Goal: Task Accomplishment & Management: Use online tool/utility

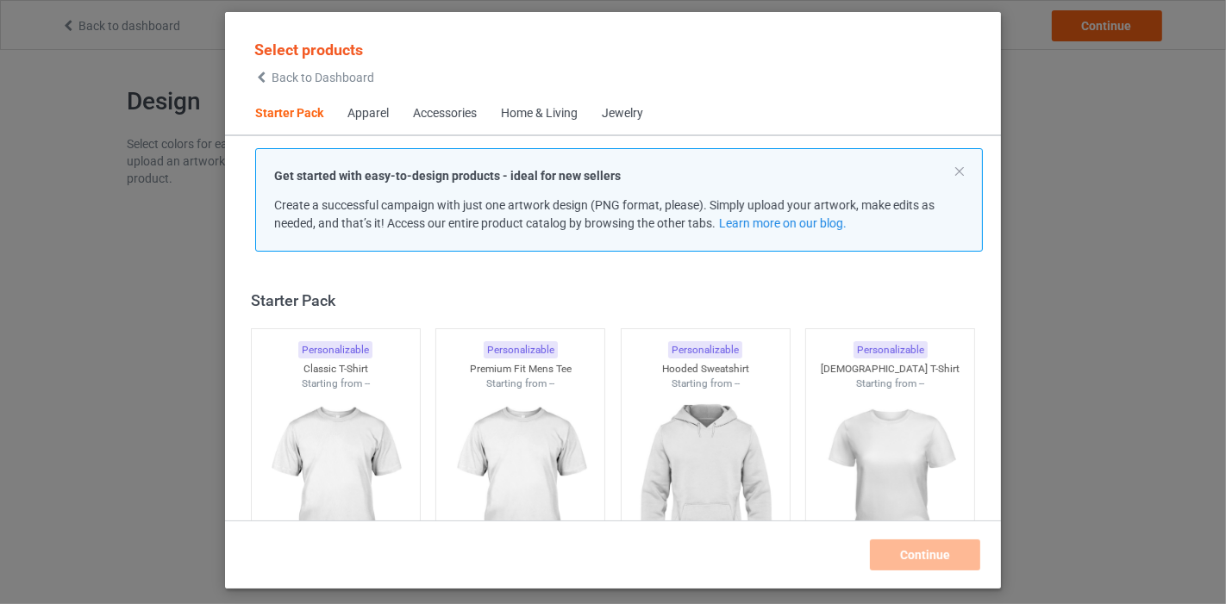
scroll to position [22, 0]
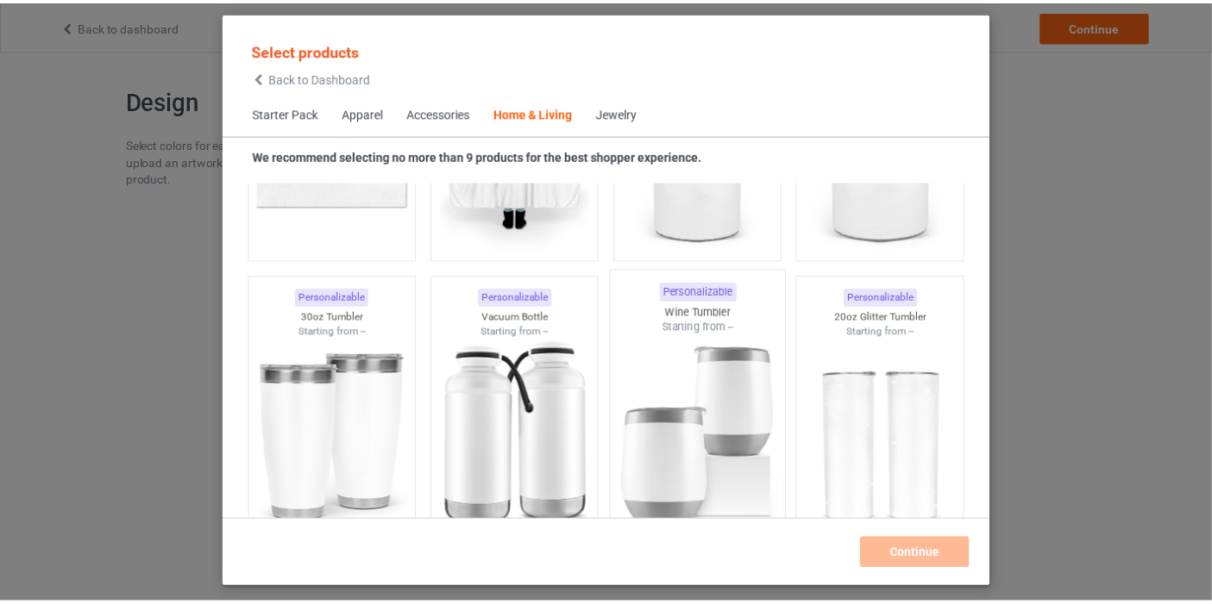
scroll to position [14489, 0]
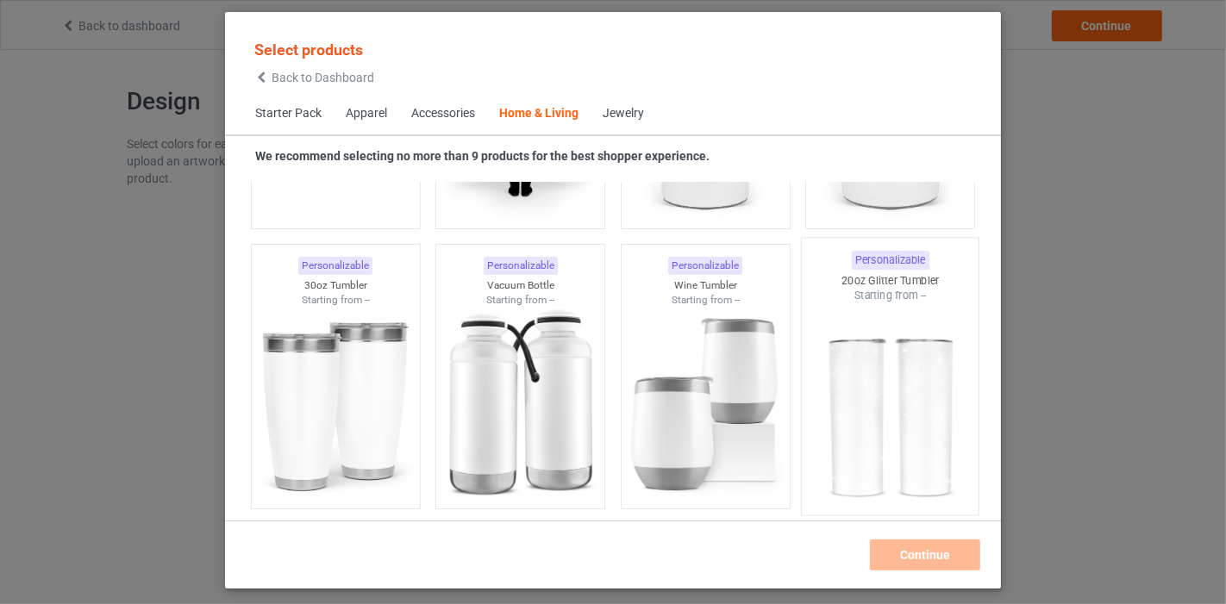
click at [847, 429] on img at bounding box center [891, 405] width 162 height 203
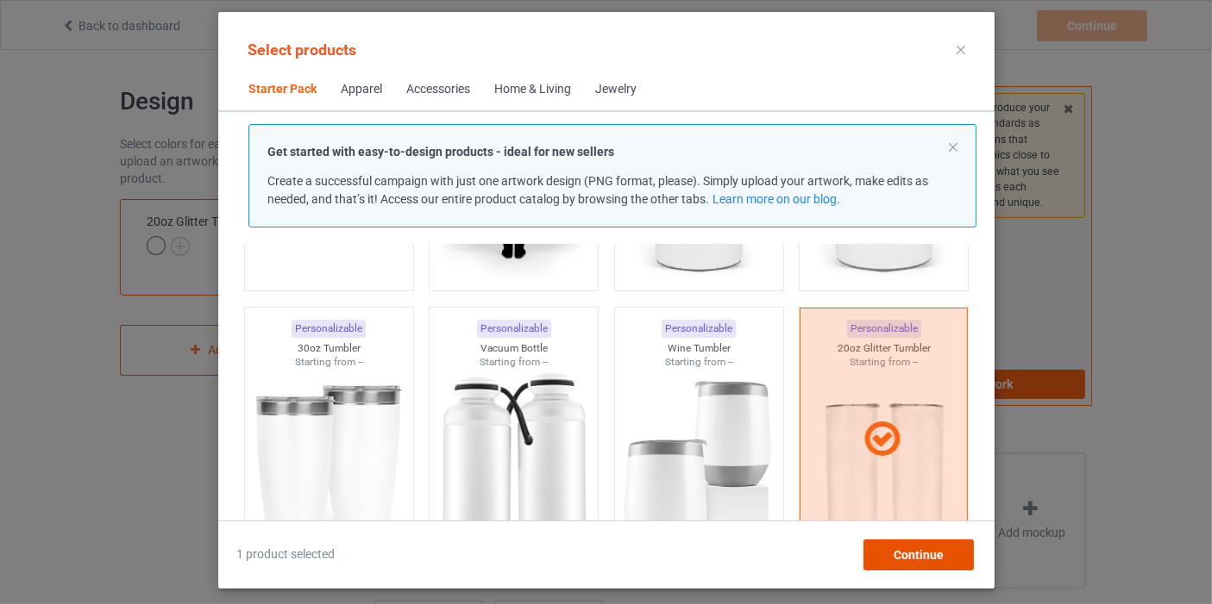
click at [949, 567] on div "Continue" at bounding box center [917, 555] width 110 height 31
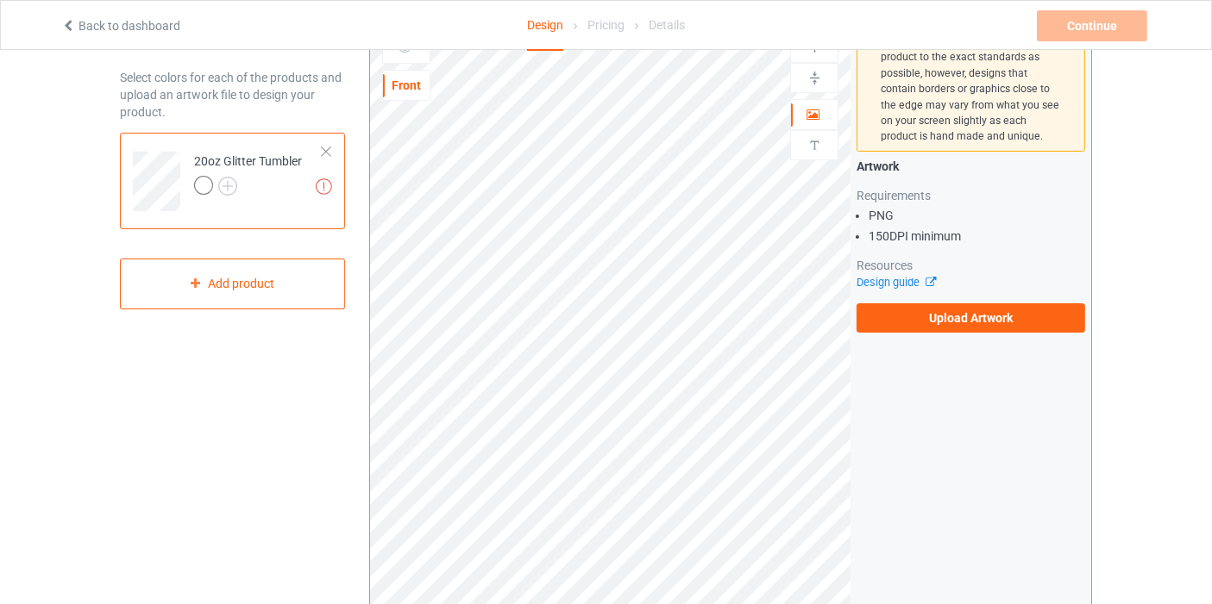
scroll to position [96, 0]
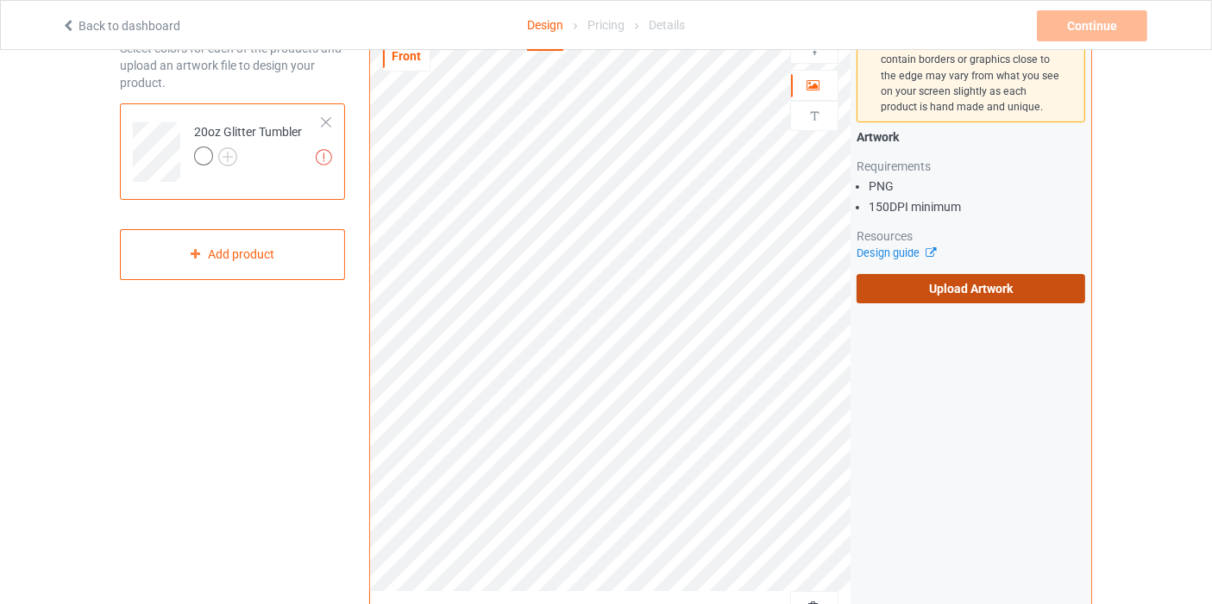
click at [890, 291] on label "Upload Artwork" at bounding box center [970, 288] width 229 height 29
click at [0, 0] on input "Upload Artwork" at bounding box center [0, 0] width 0 height 0
